Goal: Information Seeking & Learning: Learn about a topic

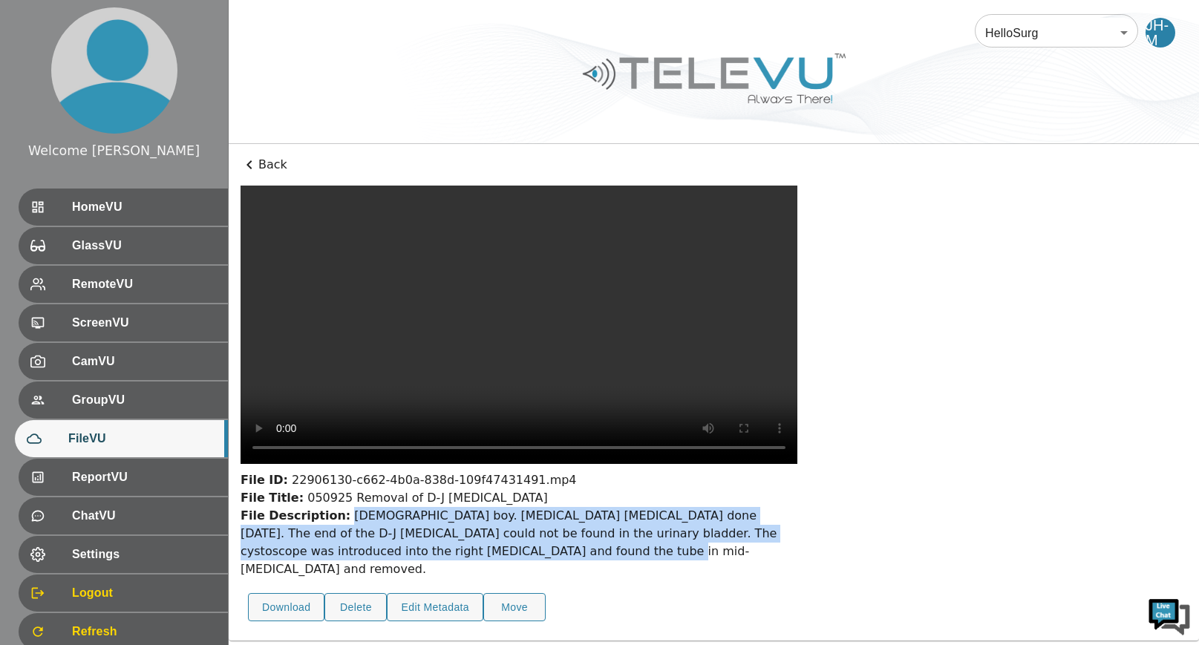
click at [326, 243] on video at bounding box center [518, 325] width 557 height 278
click at [247, 160] on icon at bounding box center [249, 165] width 18 height 18
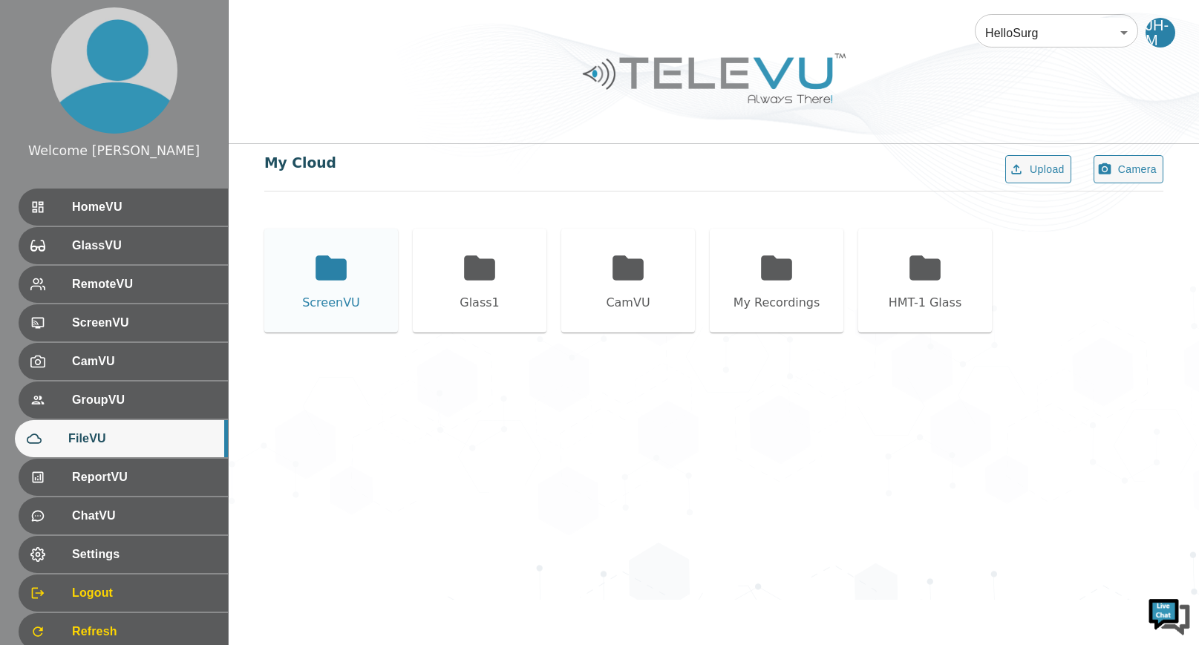
click at [337, 278] on icon at bounding box center [330, 267] width 31 height 24
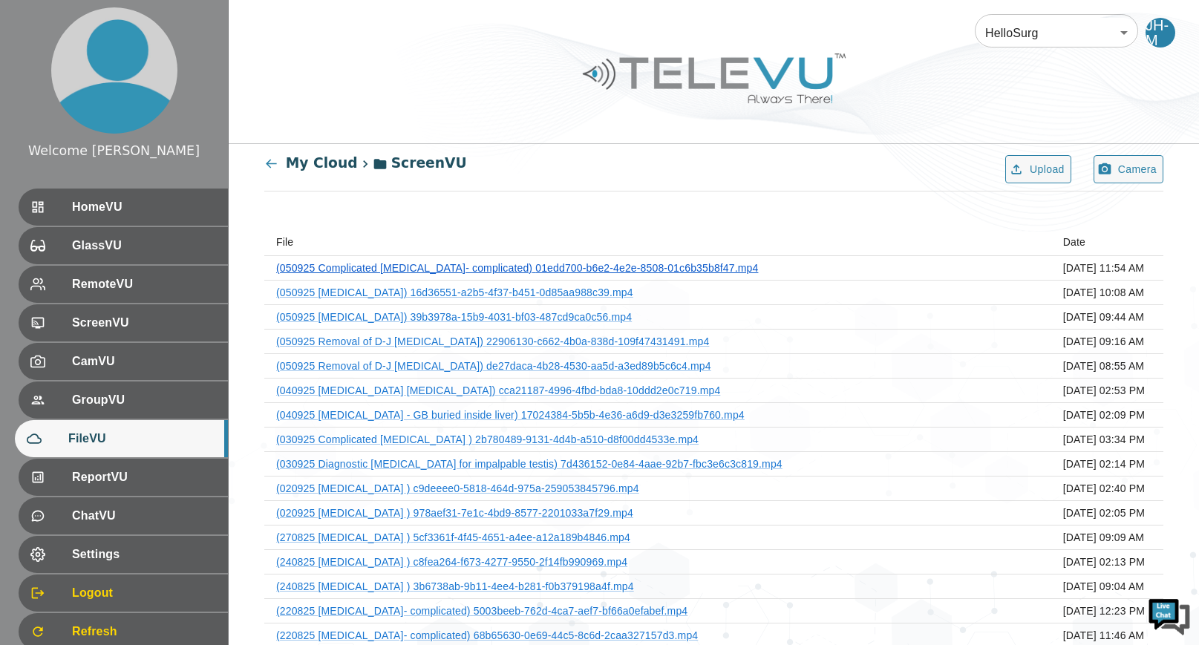
click at [650, 267] on link "(050925 Complicated [MEDICAL_DATA]- complicated) 01edd700-b6e2-4e2e-8508-01c6b3…" at bounding box center [517, 268] width 482 height 12
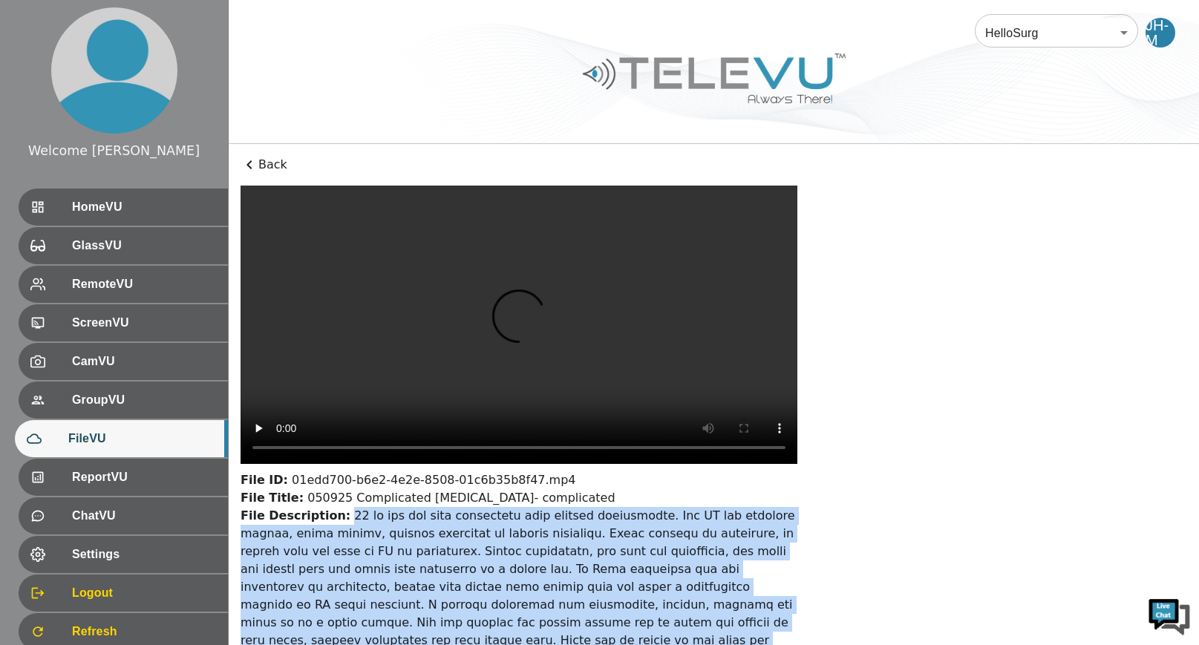
drag, startPoint x: 338, startPoint y: 347, endPoint x: 566, endPoint y: 562, distance: 313.4
click at [566, 562] on div "File Description:" at bounding box center [518, 631] width 557 height 249
copy div "[DEMOGRAPHIC_DATA] man with unrelieved pain despite injectables. The GB was dum…"
